Goal: Navigation & Orientation: Find specific page/section

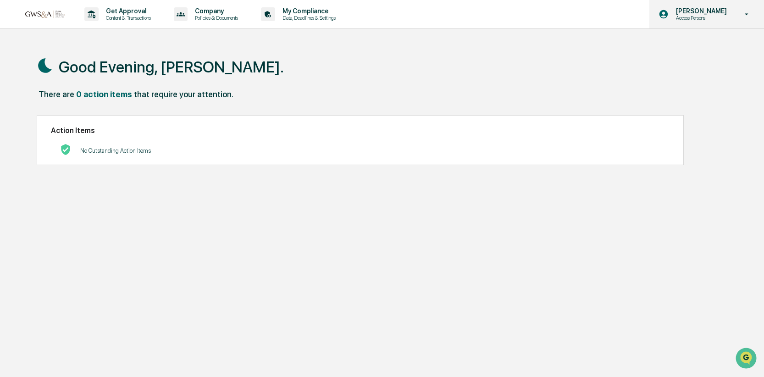
click at [710, 13] on p "[PERSON_NAME]" at bounding box center [700, 10] width 63 height 7
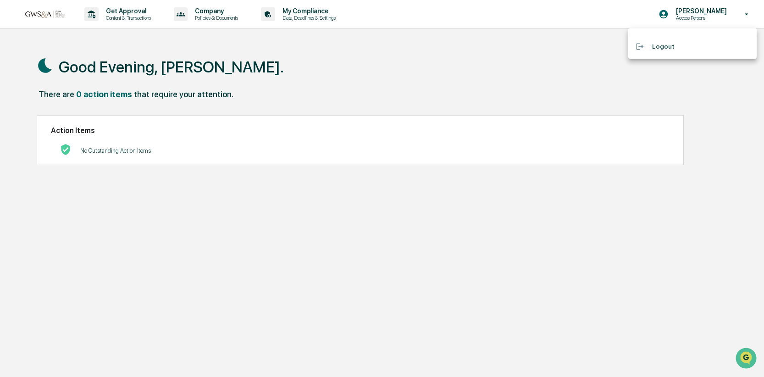
click at [710, 12] on div at bounding box center [382, 188] width 764 height 377
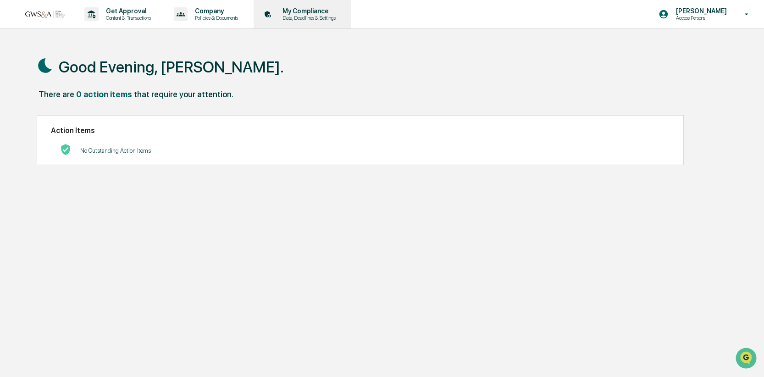
click at [333, 17] on p "Data, Deadlines & Settings" at bounding box center [307, 18] width 65 height 6
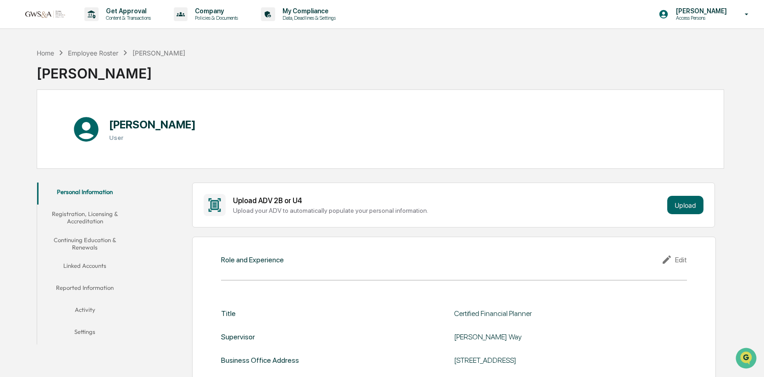
click at [86, 215] on button "Registration, Licensing & Accreditation" at bounding box center [85, 218] width 96 height 26
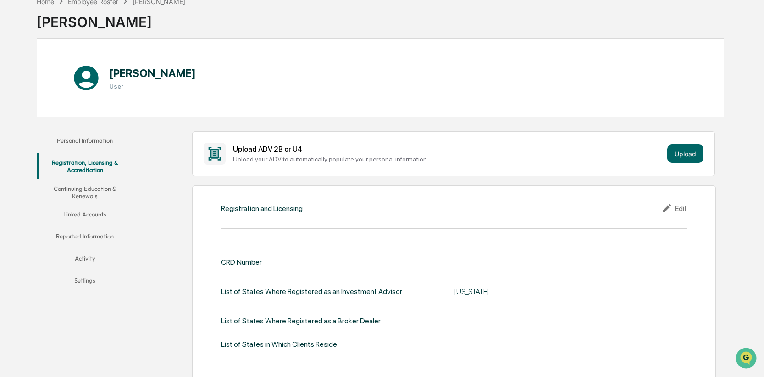
scroll to position [59, 0]
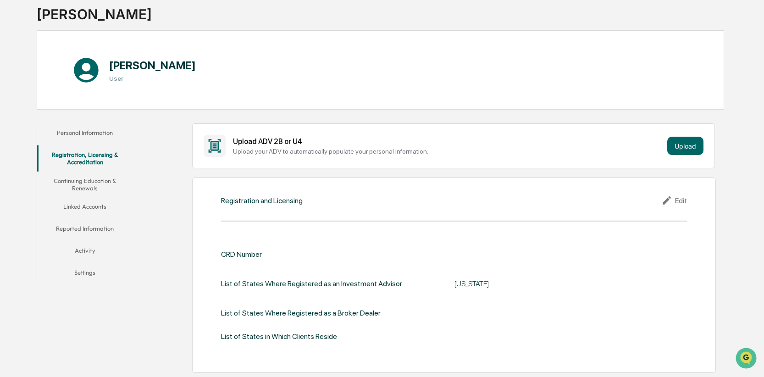
click at [80, 182] on button "Continuing Education & Renewals" at bounding box center [85, 185] width 96 height 26
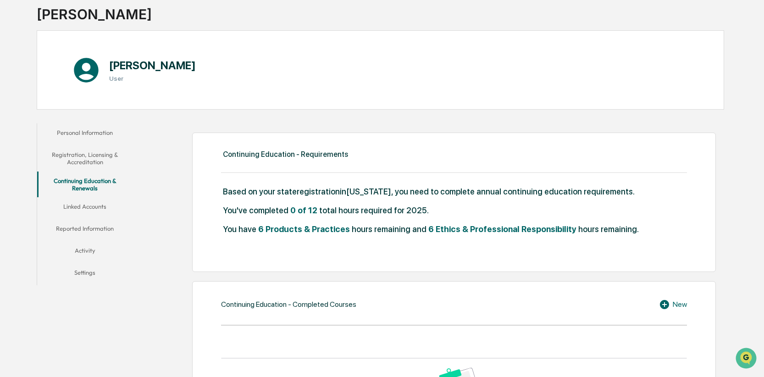
click at [82, 203] on button "Linked Accounts" at bounding box center [85, 208] width 96 height 22
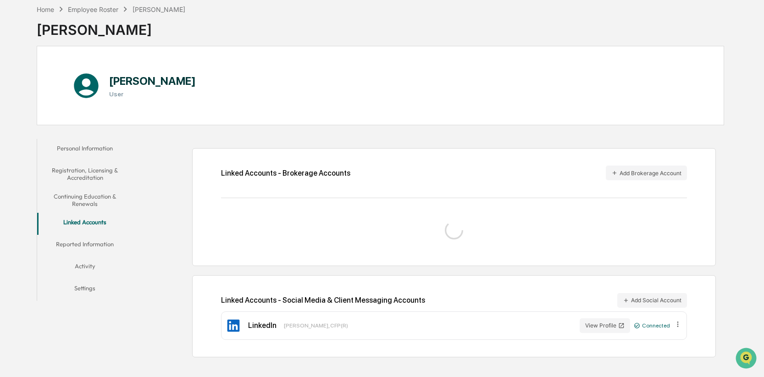
scroll to position [50, 0]
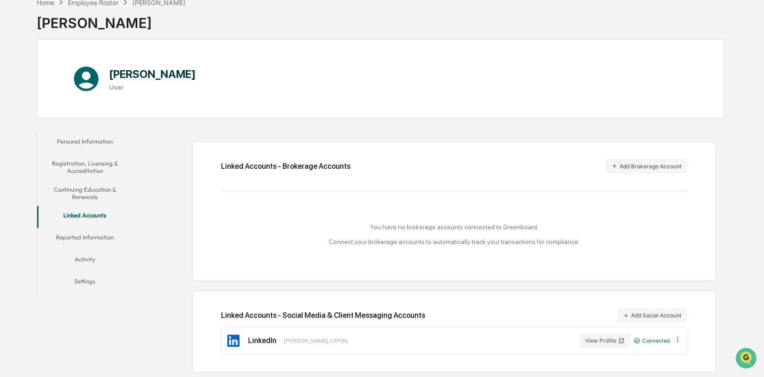
click at [86, 237] on button "Reported Information" at bounding box center [85, 239] width 96 height 22
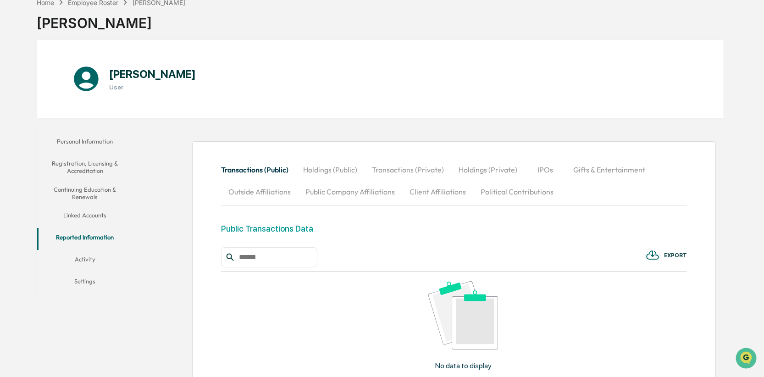
click at [86, 258] on button "Activity" at bounding box center [85, 261] width 96 height 22
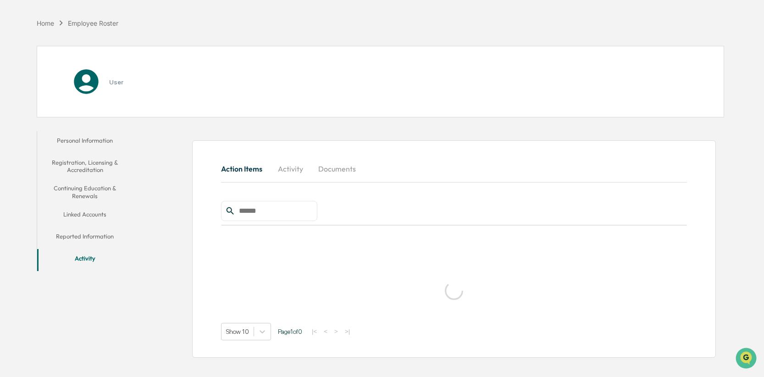
scroll to position [50, 0]
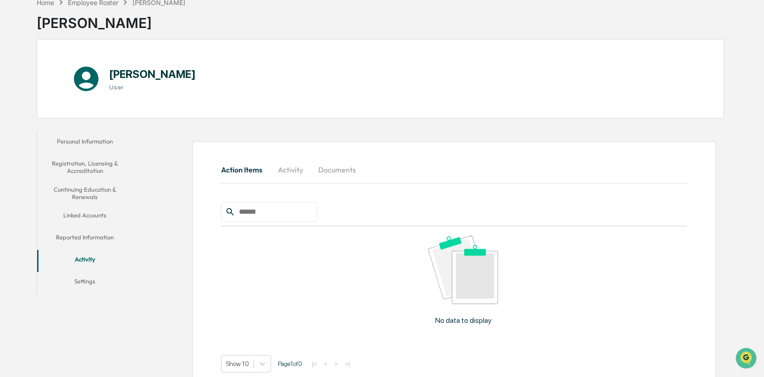
click at [78, 284] on button "Settings" at bounding box center [85, 283] width 96 height 22
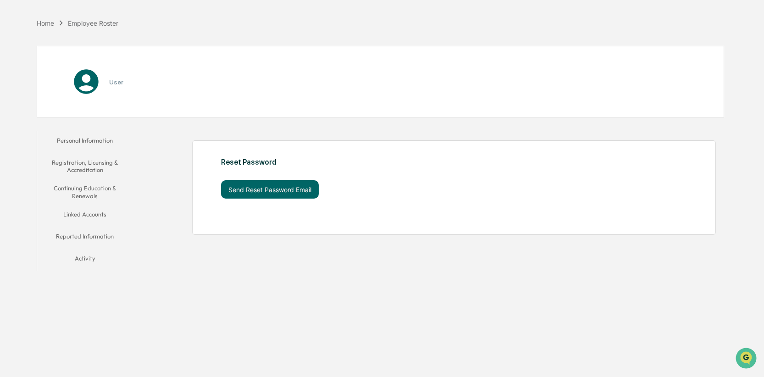
scroll to position [44, 0]
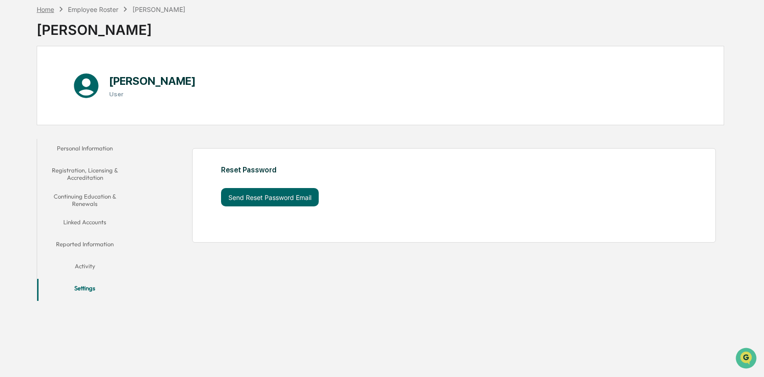
click at [46, 6] on div "Home" at bounding box center [45, 10] width 17 height 8
